Goal: Transaction & Acquisition: Purchase product/service

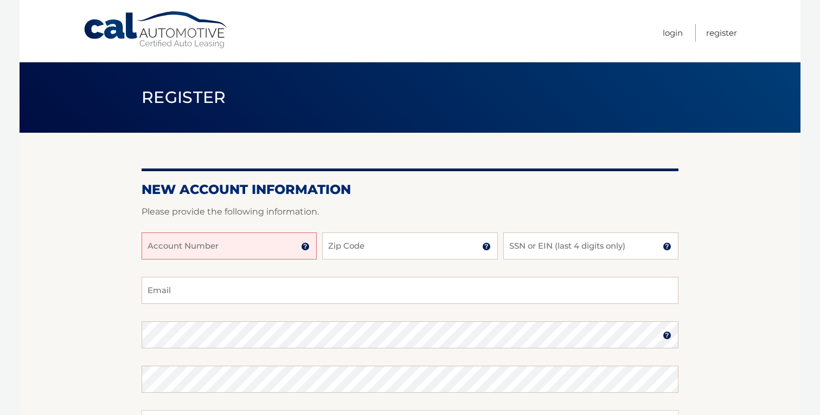
click at [247, 248] on input "Account Number" at bounding box center [229, 246] width 175 height 27
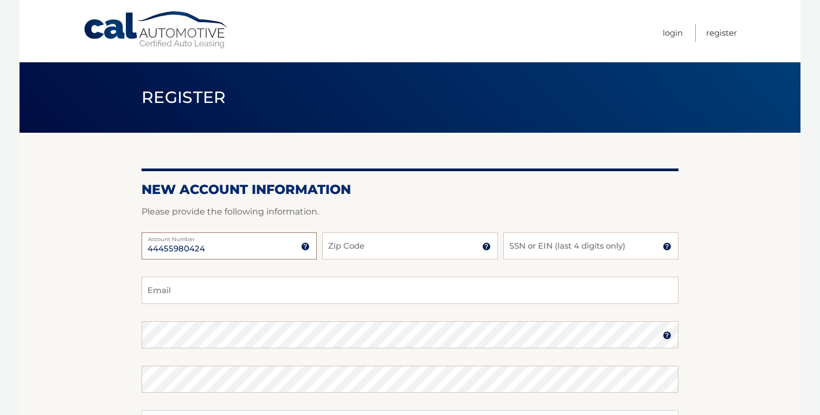
type input "44455980424"
click at [399, 247] on input "Zip Code" at bounding box center [409, 246] width 175 height 27
type input "33322"
type input "3138"
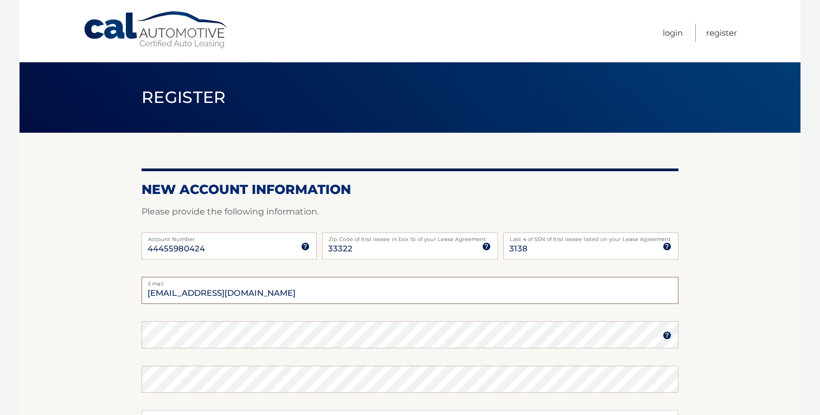
type input "AAvello04@gmail.com"
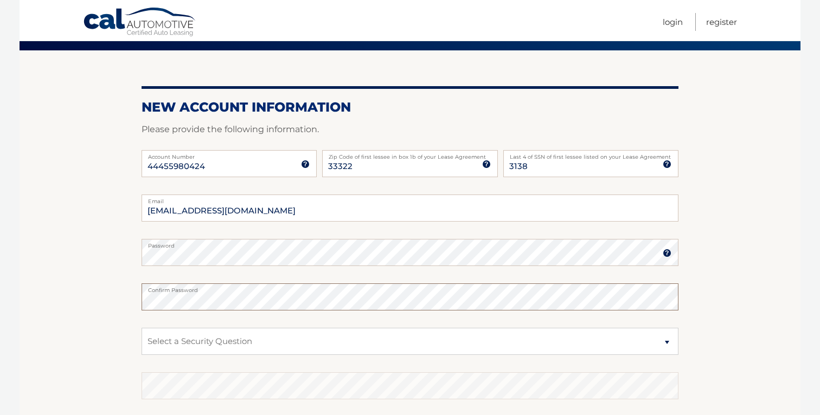
scroll to position [71, 0]
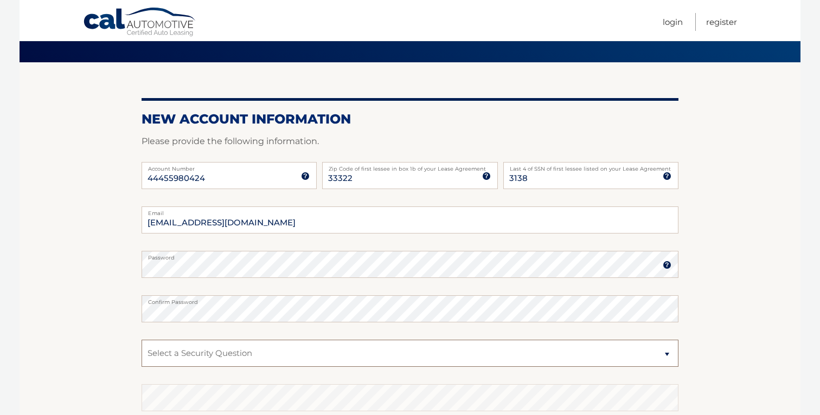
click at [255, 355] on select "Select a Security Question What was the name of your elementary school? What is…" at bounding box center [410, 353] width 537 height 27
select select "1"
click at [142, 340] on select "Select a Security Question What was the name of your elementary school? What is…" at bounding box center [410, 353] width 537 height 27
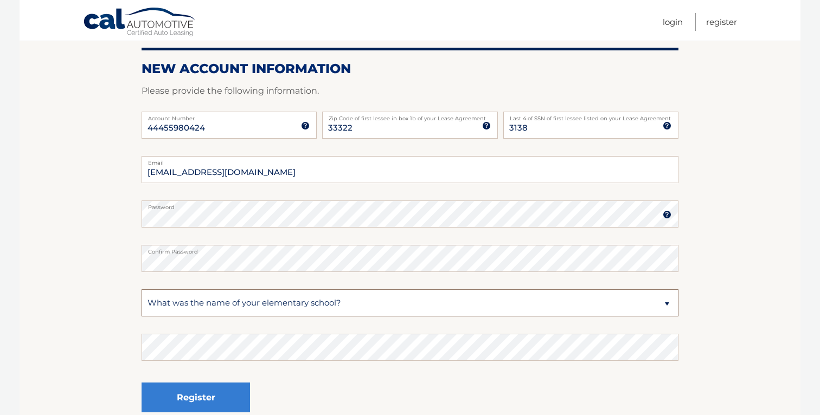
scroll to position [121, 0]
click at [258, 363] on fieldset "AAvello04@gmail.com Email Password Password should be a minimum of 6 characters…" at bounding box center [410, 295] width 537 height 279
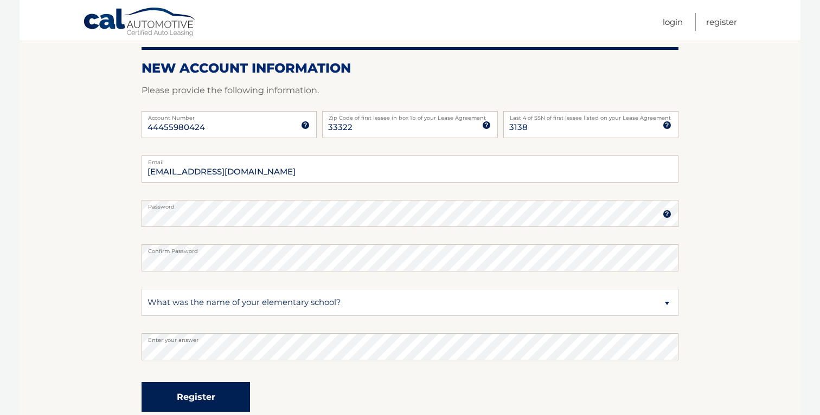
click at [228, 395] on button "Register" at bounding box center [196, 397] width 108 height 30
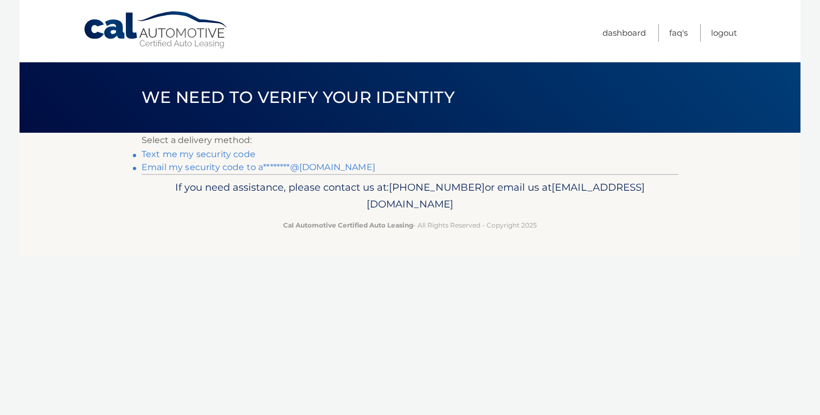
click at [233, 156] on link "Text me my security code" at bounding box center [199, 154] width 114 height 10
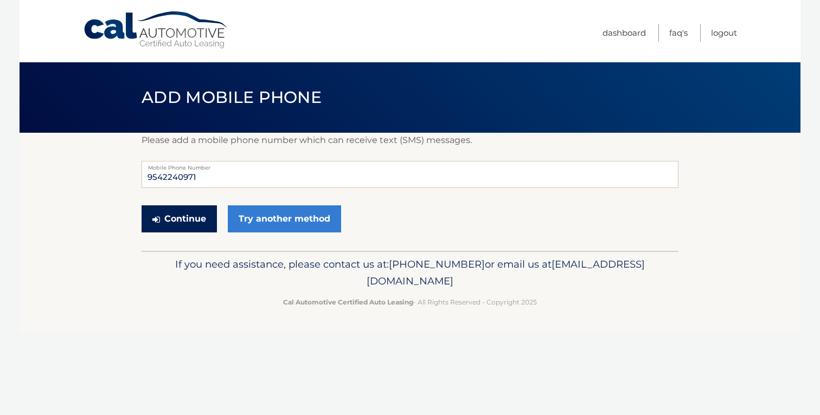
click at [189, 224] on button "Continue" at bounding box center [179, 219] width 75 height 27
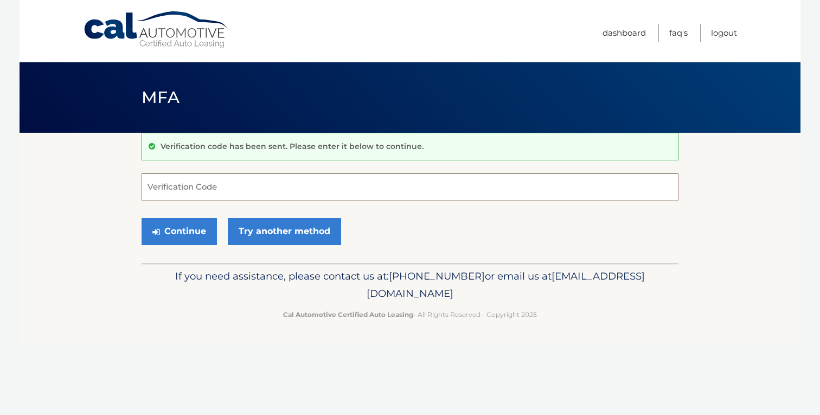
click at [566, 185] on input "Verification Code" at bounding box center [410, 187] width 537 height 27
type input "298080"
click at [194, 234] on button "Continue" at bounding box center [179, 231] width 75 height 27
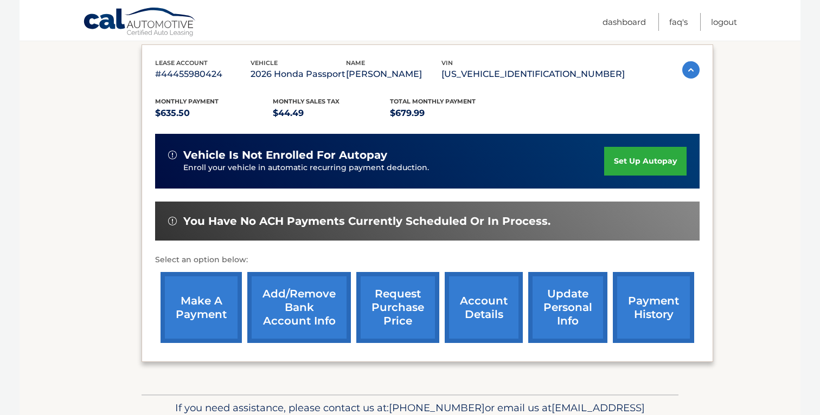
scroll to position [176, 0]
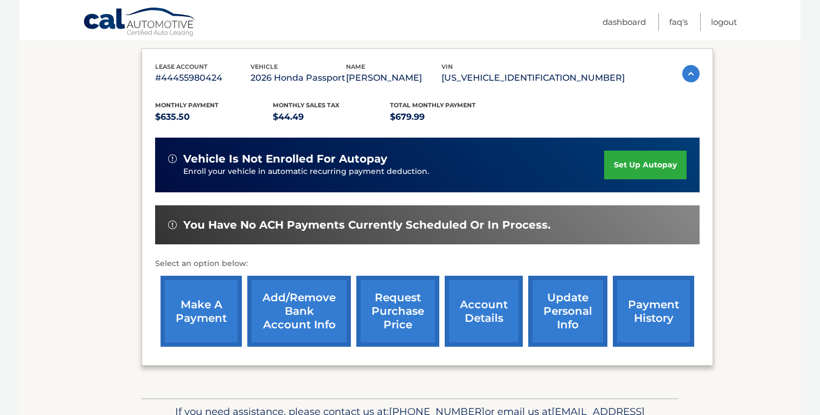
click at [489, 324] on link "account details" at bounding box center [484, 311] width 78 height 71
click at [218, 302] on link "make a payment" at bounding box center [201, 311] width 81 height 71
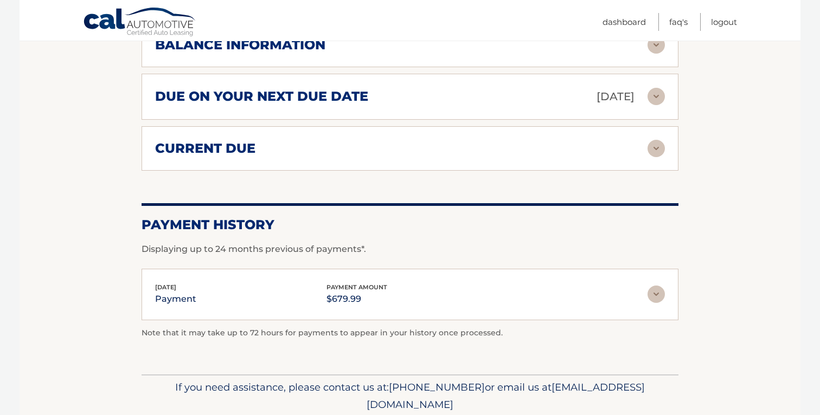
scroll to position [739, 0]
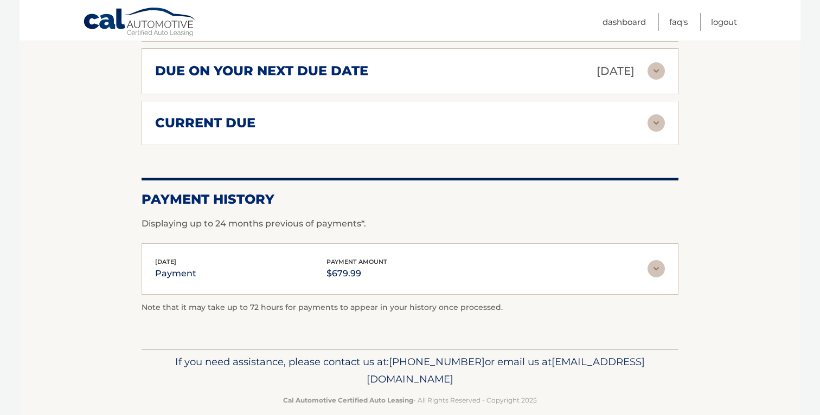
click at [655, 260] on img at bounding box center [656, 268] width 17 height 17
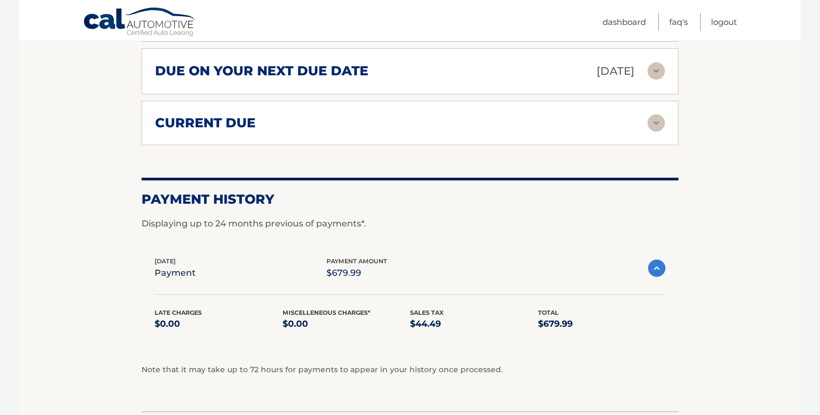
click at [655, 260] on img at bounding box center [656, 268] width 17 height 17
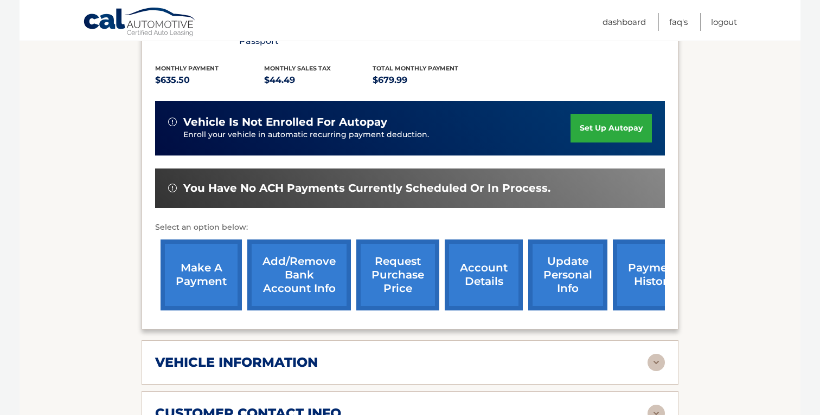
scroll to position [244, 0]
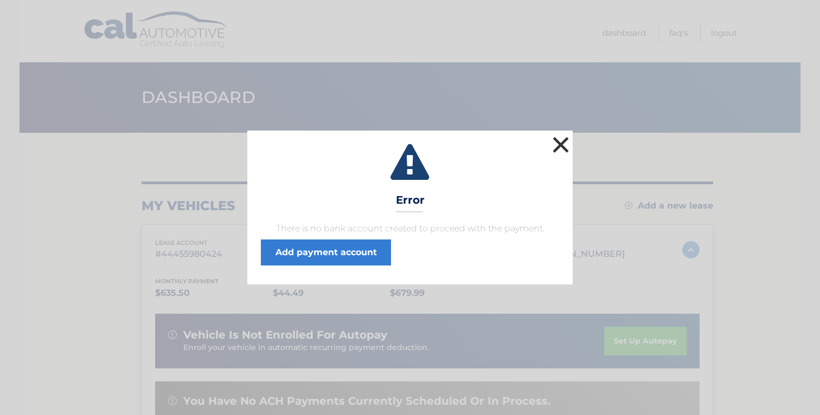
click at [561, 144] on button "×" at bounding box center [561, 145] width 22 height 22
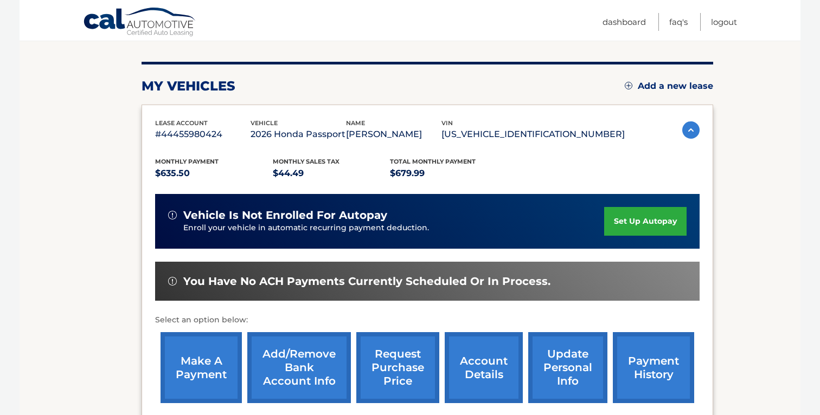
scroll to position [123, 0]
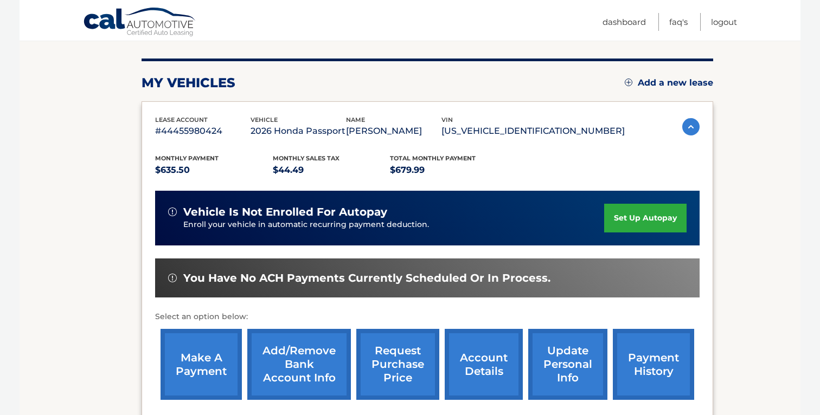
click at [640, 216] on link "set up autopay" at bounding box center [645, 218] width 82 height 29
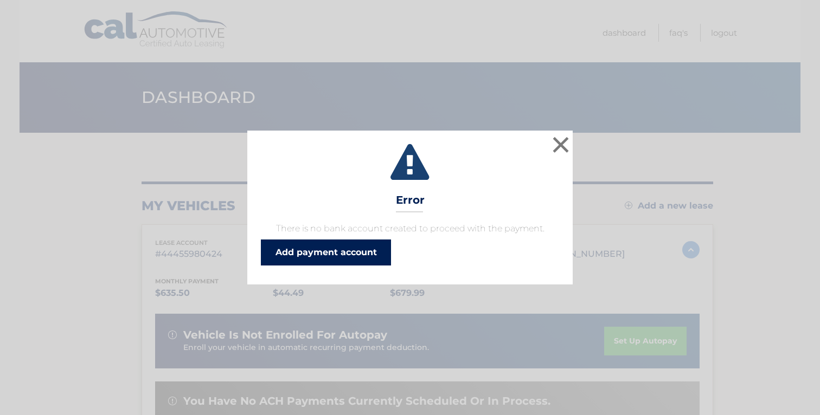
click at [360, 255] on link "Add payment account" at bounding box center [326, 253] width 130 height 26
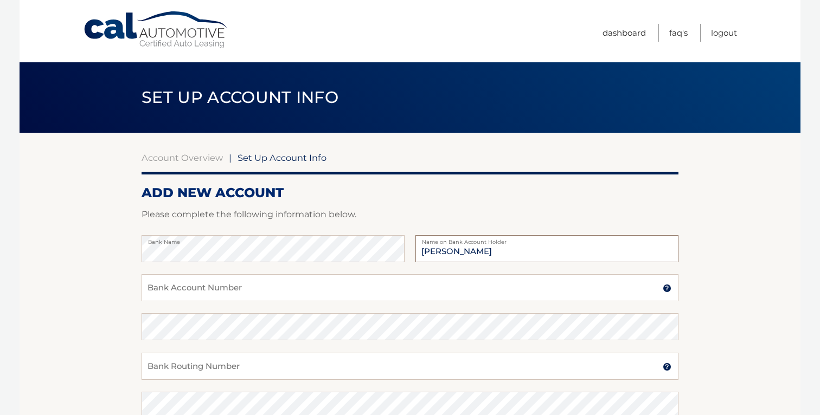
type input "[PERSON_NAME]"
click at [295, 292] on input "Bank Account Number" at bounding box center [410, 287] width 537 height 27
type input "1010150773496"
type input "1"
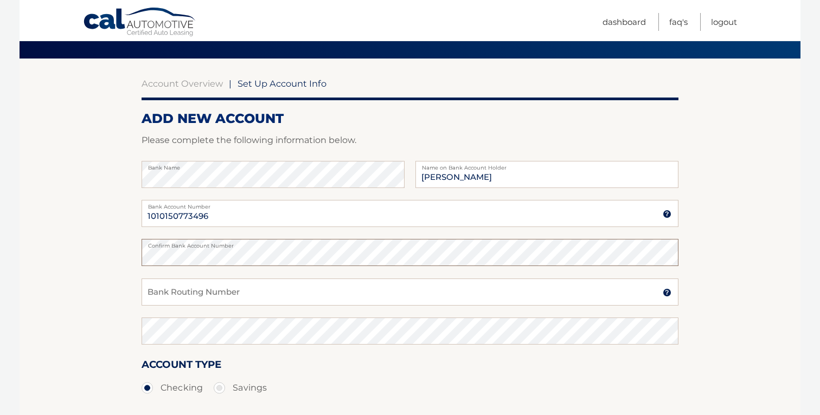
scroll to position [75, 0]
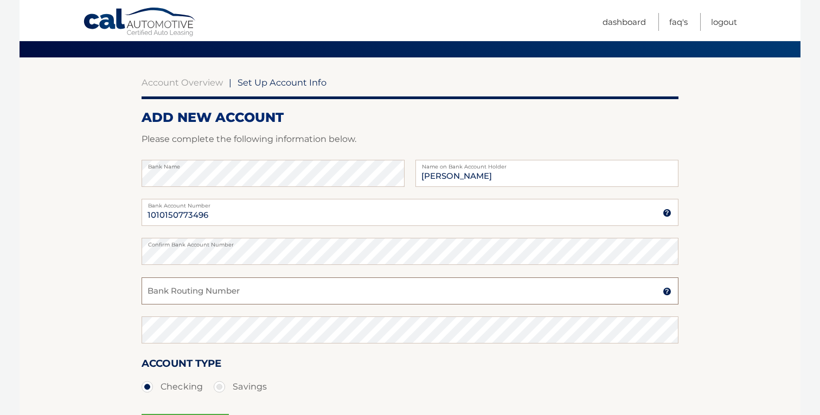
click at [353, 293] on input "Bank Routing Number" at bounding box center [410, 291] width 537 height 27
paste input "063107513"
type input "063107513"
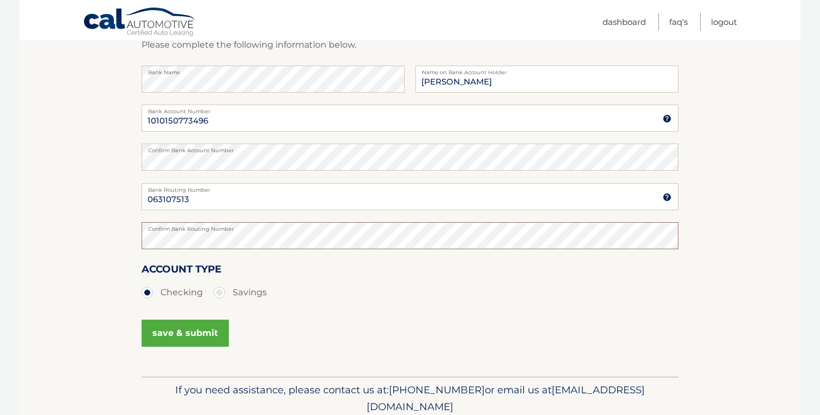
scroll to position [214, 0]
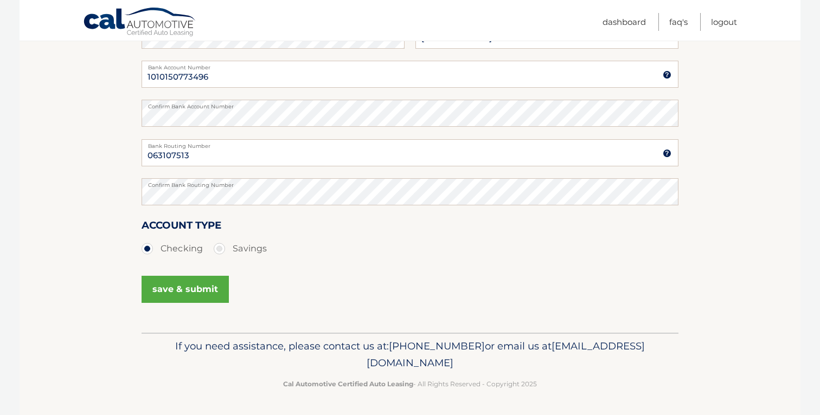
click at [207, 291] on button "save & submit" at bounding box center [185, 289] width 87 height 27
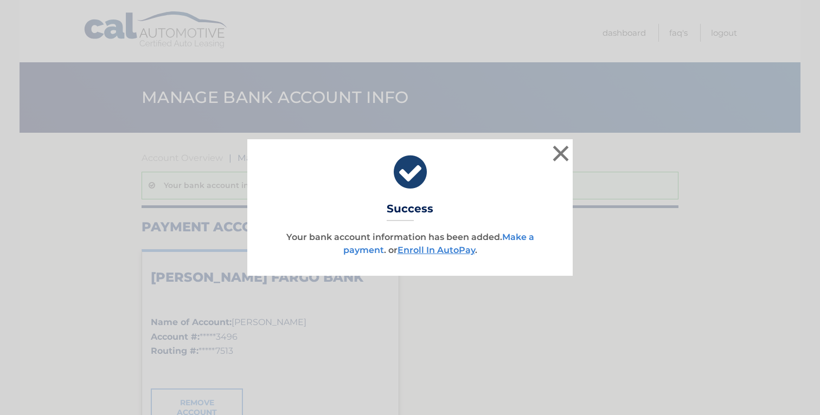
click at [520, 239] on link "Make a payment" at bounding box center [438, 243] width 191 height 23
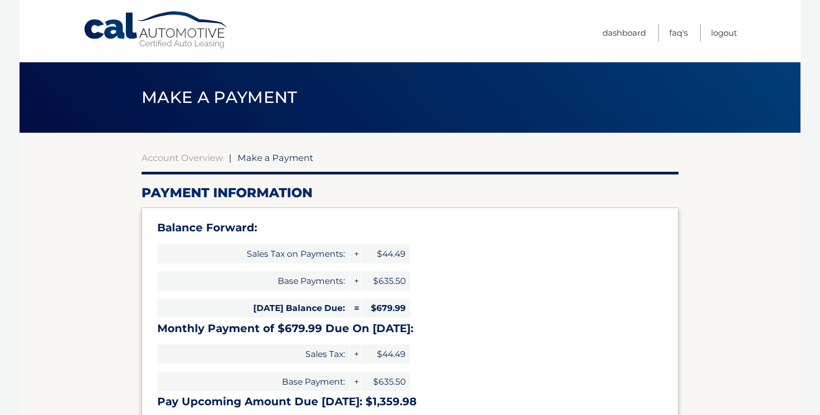
select select "M2NiZjY0NzItZjYyYS00NTJjLTk3ZDItNzgzYmIxY2UwN2Nm"
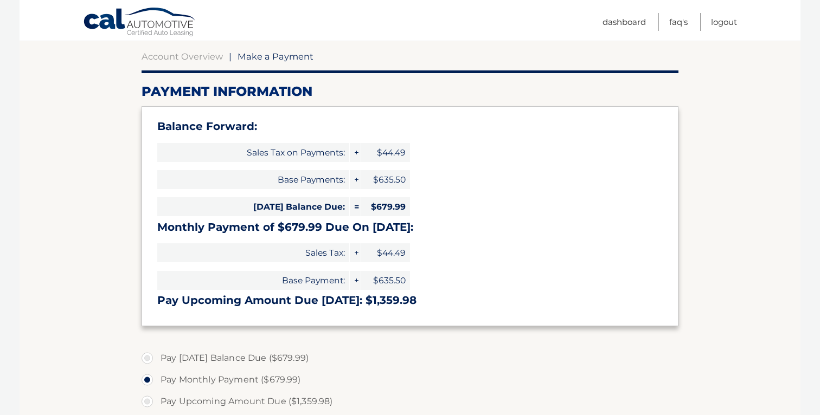
scroll to position [99, 0]
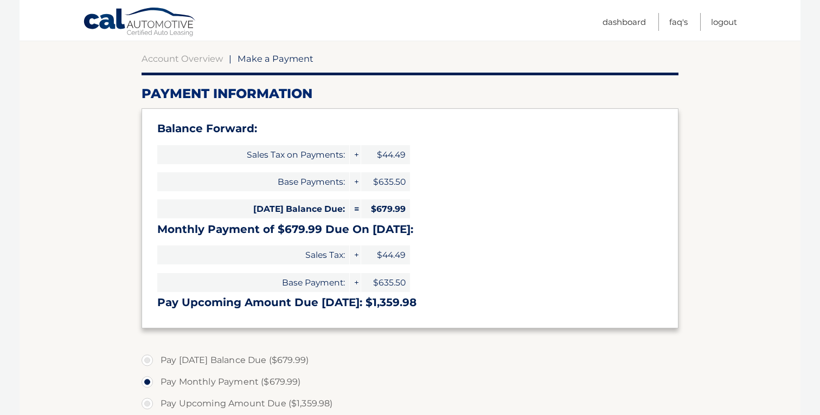
click at [146, 365] on label "Pay [DATE] Balance Due ($679.99)" at bounding box center [410, 361] width 537 height 22
click at [146, 365] on input "Pay [DATE] Balance Due ($679.99)" at bounding box center [151, 358] width 11 height 17
radio input "true"
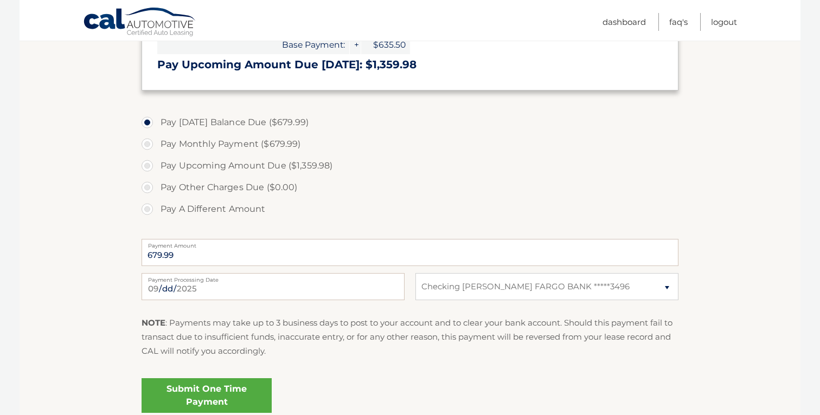
scroll to position [344, 0]
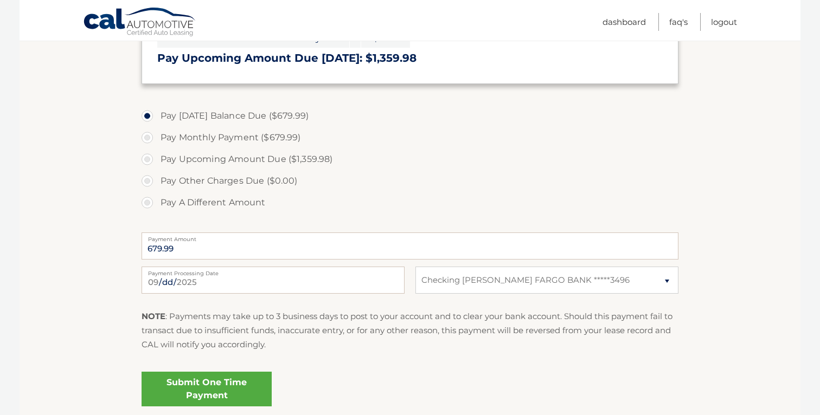
click at [233, 380] on link "Submit One Time Payment" at bounding box center [207, 389] width 130 height 35
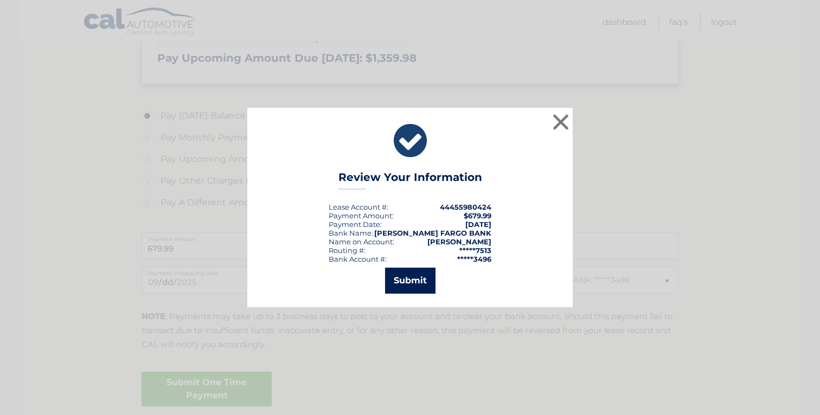
click at [424, 273] on button "Submit" at bounding box center [410, 281] width 50 height 26
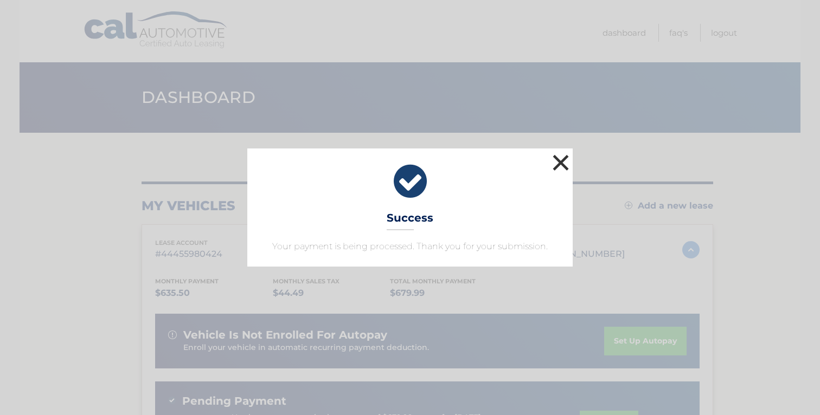
click at [558, 163] on button "×" at bounding box center [561, 163] width 22 height 22
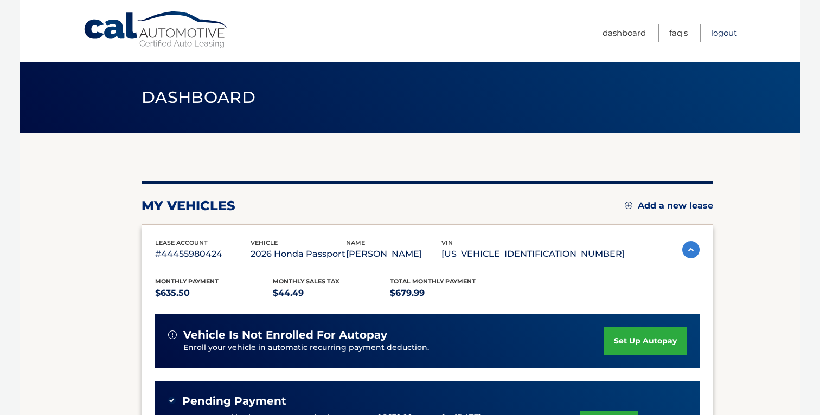
click at [725, 35] on link "Logout" at bounding box center [724, 33] width 26 height 18
